Goal: Task Accomplishment & Management: Manage account settings

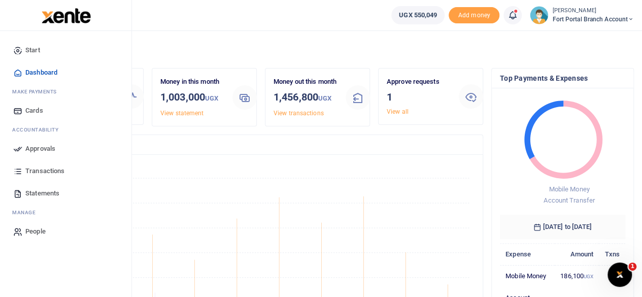
click at [55, 152] on span "Approvals" at bounding box center [40, 149] width 30 height 10
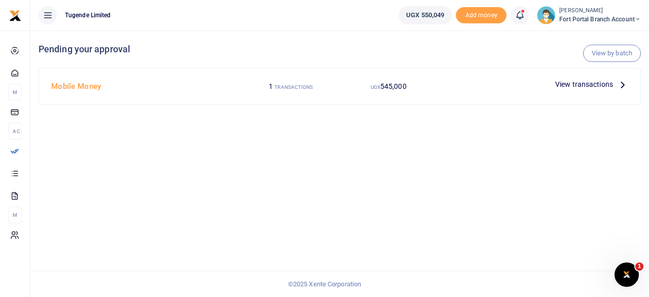
click at [620, 84] on icon at bounding box center [622, 84] width 11 height 11
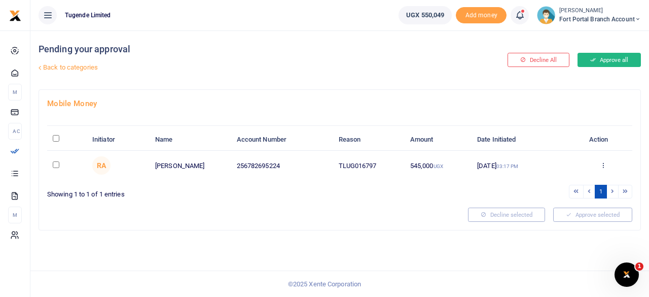
click at [611, 56] on button "Approve all" at bounding box center [609, 60] width 63 height 14
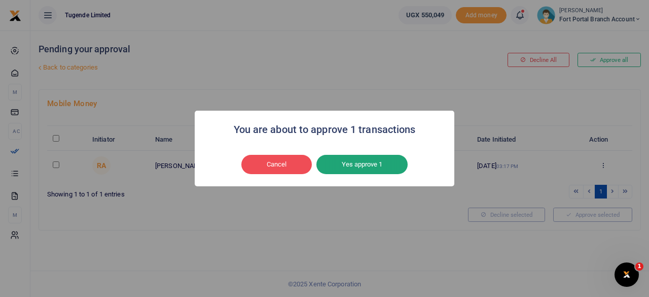
click at [361, 162] on button "Yes approve 1" at bounding box center [361, 164] width 91 height 19
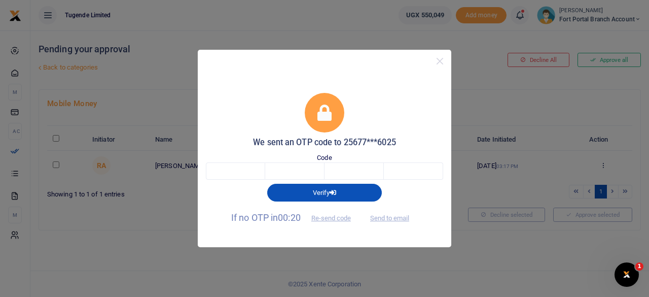
click at [387, 218] on span "Send to email" at bounding box center [390, 217] width 56 height 11
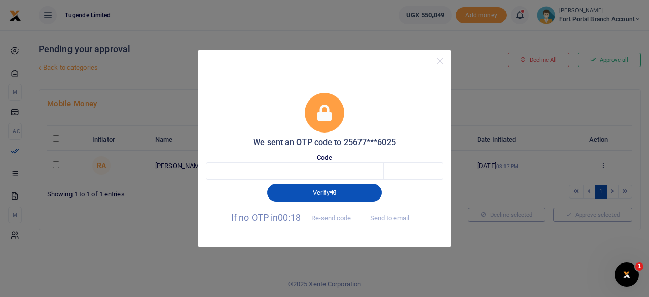
click at [387, 218] on span "Send to email" at bounding box center [390, 217] width 56 height 11
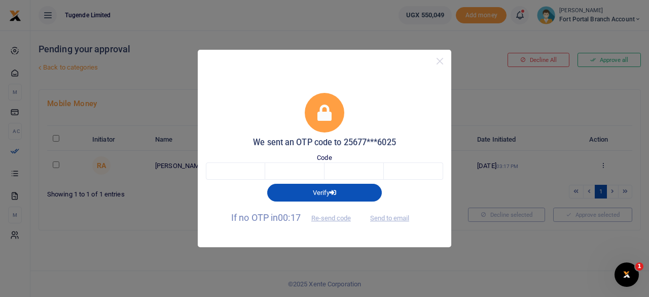
click at [387, 218] on span "Send to email" at bounding box center [390, 217] width 56 height 11
drag, startPoint x: 387, startPoint y: 218, endPoint x: 450, endPoint y: 45, distance: 184.0
click at [450, 45] on div "We sent an OTP code to 25677***6025 Code Verify If no OTP in 00:16 Re-send code…" at bounding box center [324, 148] width 649 height 297
click at [440, 63] on button "Close" at bounding box center [440, 61] width 15 height 15
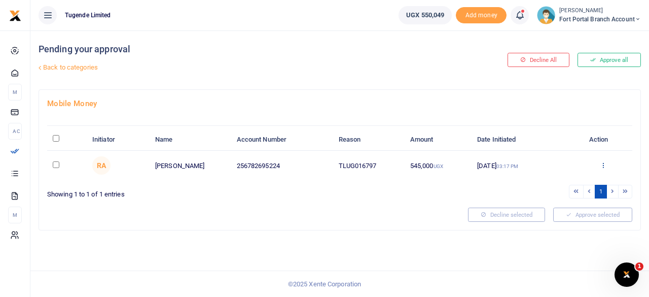
click at [603, 164] on icon at bounding box center [603, 164] width 7 height 7
click at [385, 219] on div at bounding box center [253, 214] width 421 height 14
click at [607, 60] on button "Approve all" at bounding box center [609, 60] width 63 height 14
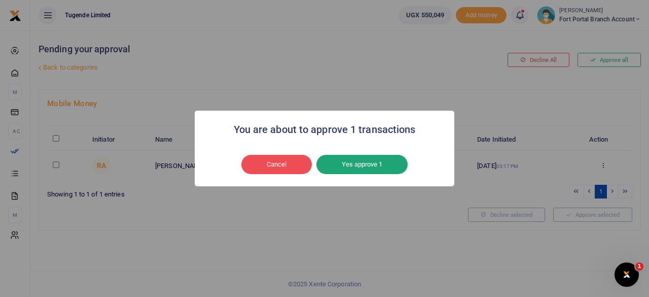
click at [368, 160] on button "Yes approve 1" at bounding box center [361, 164] width 91 height 19
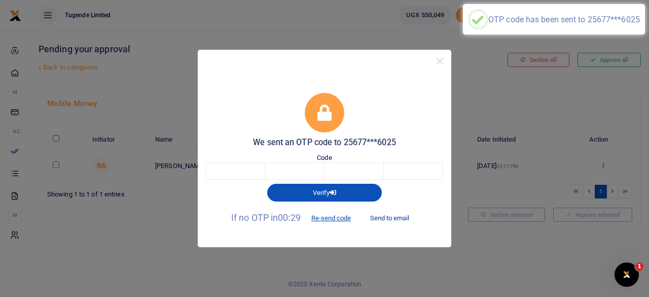
click at [384, 219] on button "Send to email" at bounding box center [390, 217] width 56 height 17
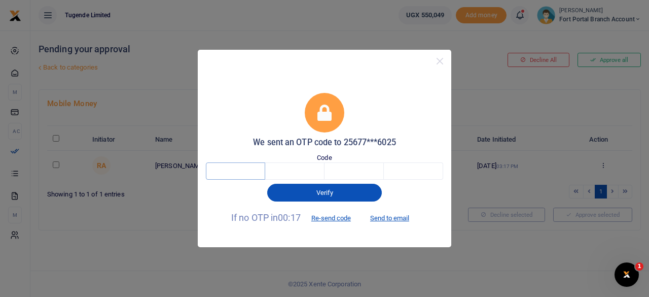
click at [234, 177] on input "text" at bounding box center [235, 170] width 59 height 17
type input "1"
type input "7"
type input "6"
type input "1"
